Goal: Information Seeking & Learning: Learn about a topic

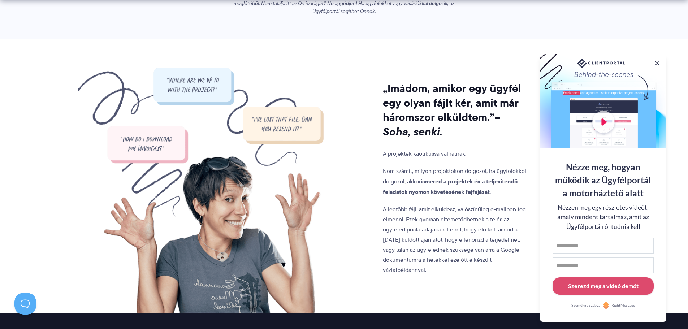
scroll to position [578, 0]
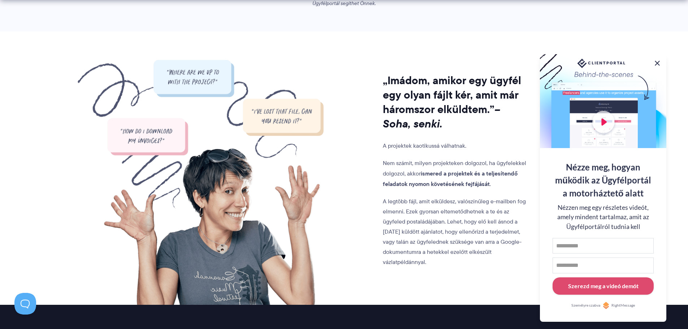
click at [656, 61] on button at bounding box center [657, 63] width 9 height 9
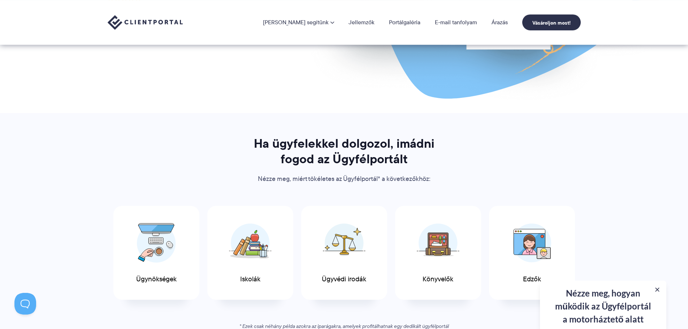
scroll to position [144, 0]
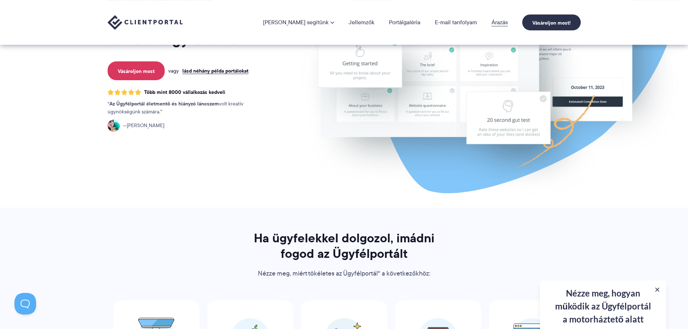
click at [500, 20] on font "Árazás" at bounding box center [499, 22] width 16 height 8
